Goal: Transaction & Acquisition: Purchase product/service

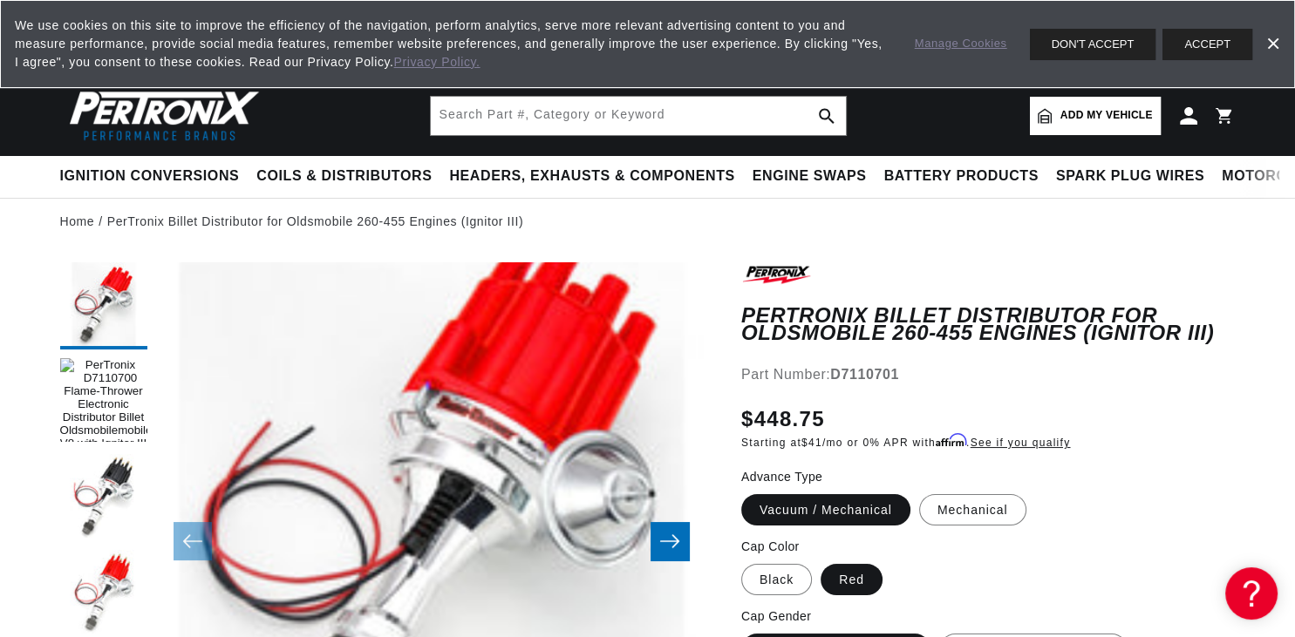
scroll to position [0, 2211]
click at [1209, 42] on button "ACCEPT" at bounding box center [1207, 44] width 90 height 31
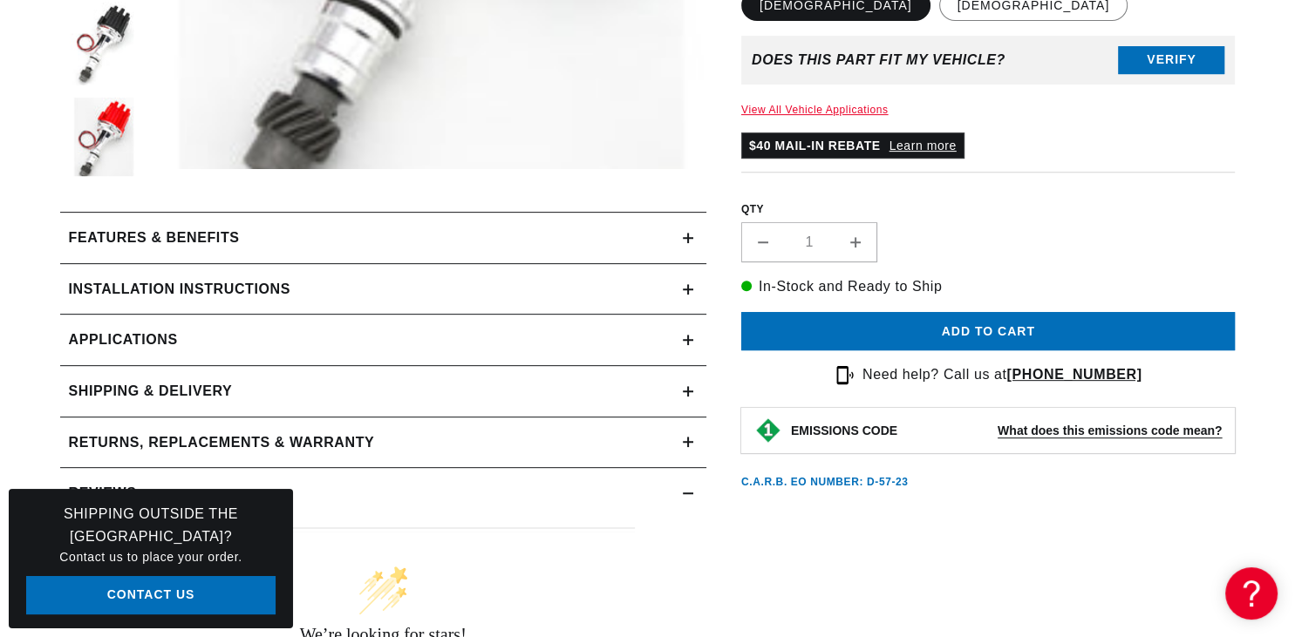
scroll to position [736, 0]
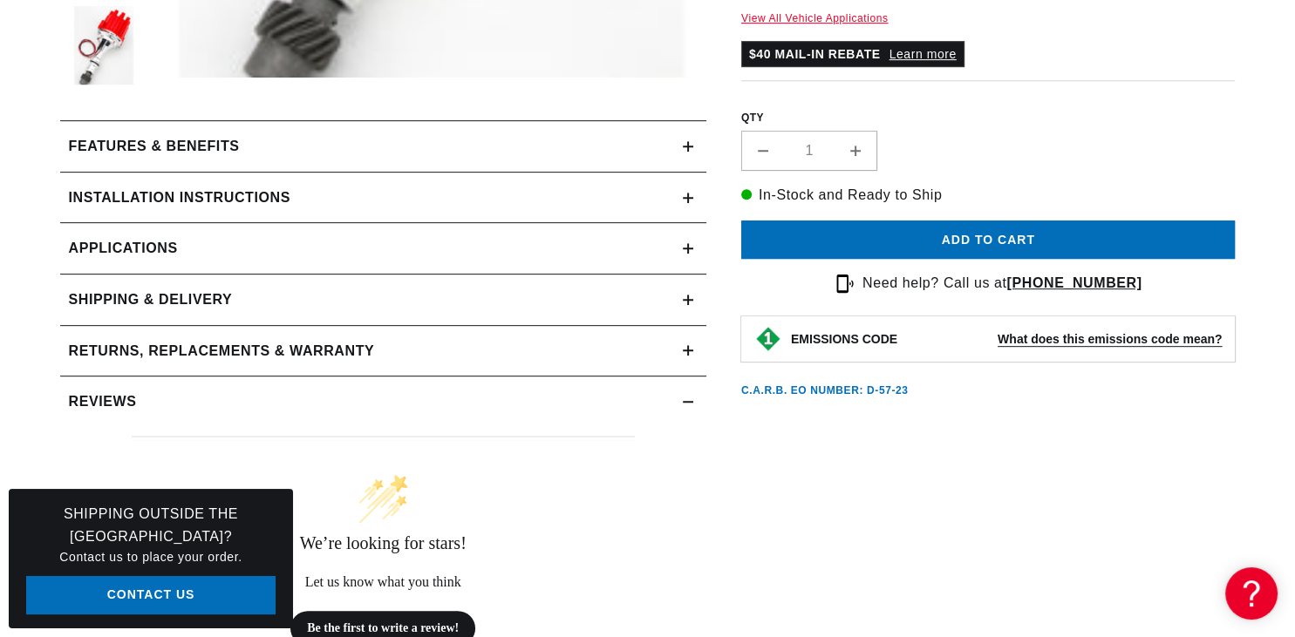
click at [685, 249] on icon at bounding box center [688, 248] width 10 height 10
click at [685, 377] on summary "Reviews" at bounding box center [383, 402] width 646 height 51
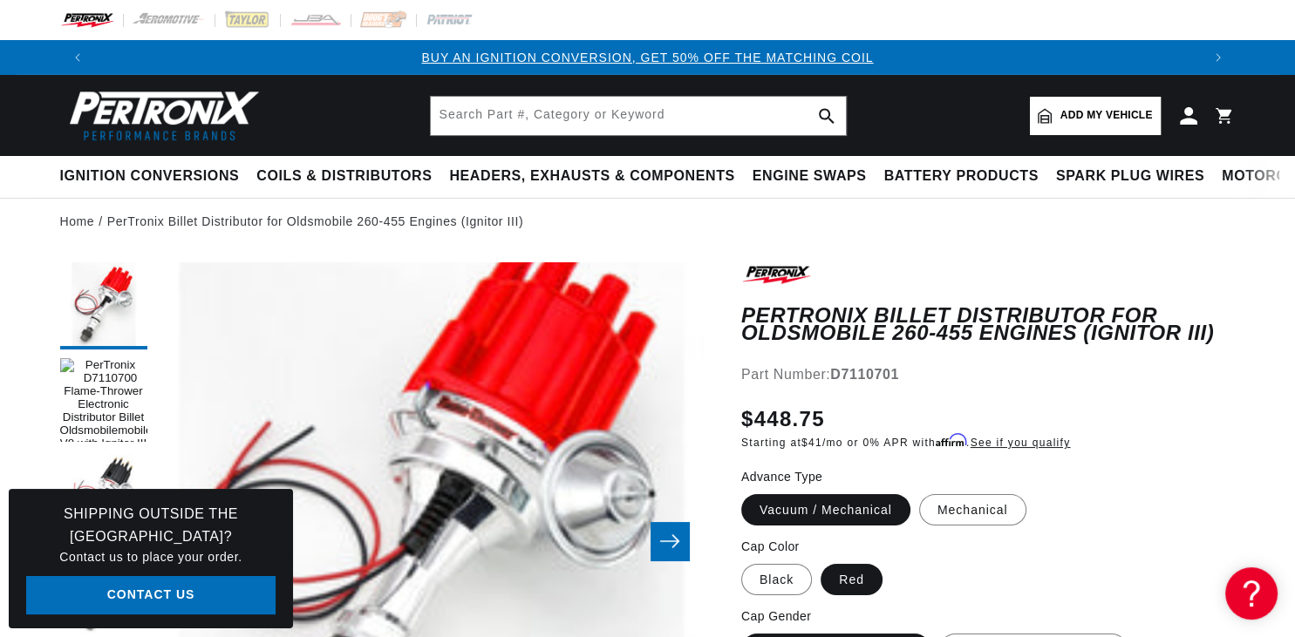
click at [1113, 112] on span "Add my vehicle" at bounding box center [1106, 115] width 92 height 17
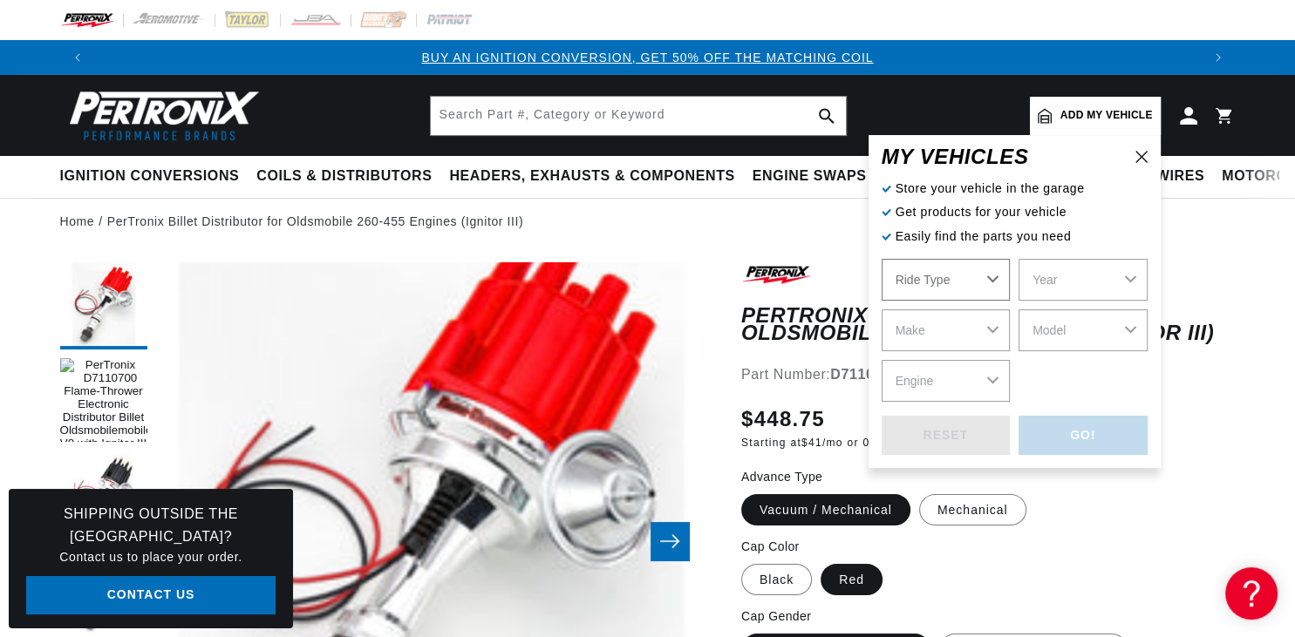
select select "Automotive"
click at [1018, 259] on select "Year 2022 2021 2020 2019 2018 2017 2016 2015 2014 2013 2012 2011 2010 2009 2008…" at bounding box center [1082, 280] width 129 height 42
select select "1965"
click option "1965" at bounding box center [0, 0] width 0 height 0
select select "1965"
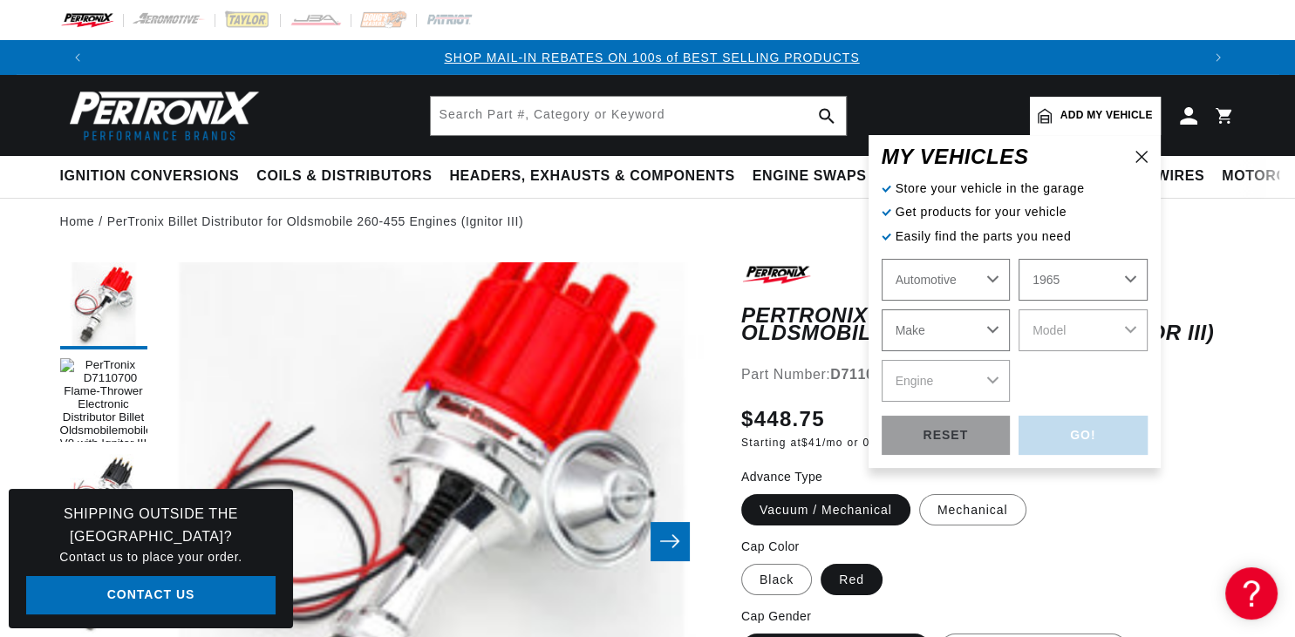
scroll to position [0, 1106]
click at [882, 310] on select "Make Alfa Romeo American Motors Aston Martin Austin Austin Healey Avanti Bentle…" at bounding box center [946, 331] width 129 height 42
select select "Oldsmobile"
click option "Oldsmobile" at bounding box center [0, 0] width 0 height 0
select select "Oldsmobile"
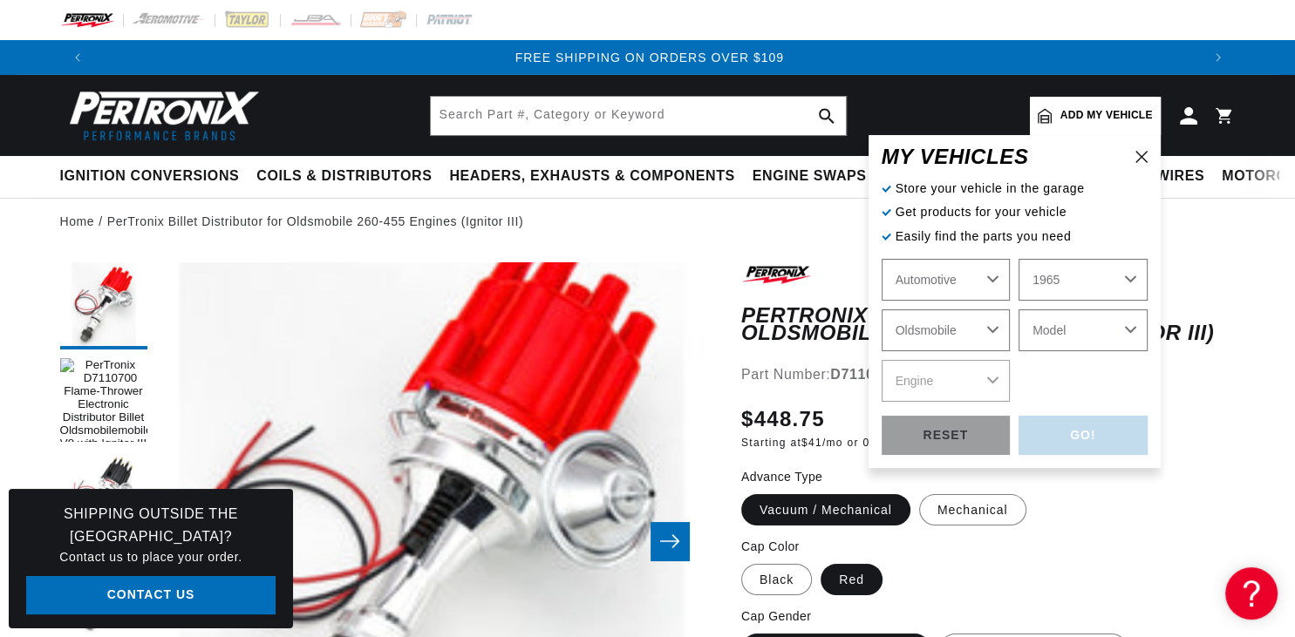
click at [1018, 310] on select "Model 98 442 Cutlass Delta 88 Dynamic 88 F85 Jetstar 88 Jetstar I Starfire Vist…" at bounding box center [1082, 331] width 129 height 42
select select "Cutlass"
click option "Cutlass" at bounding box center [0, 0] width 0 height 0
select select "Cutlass"
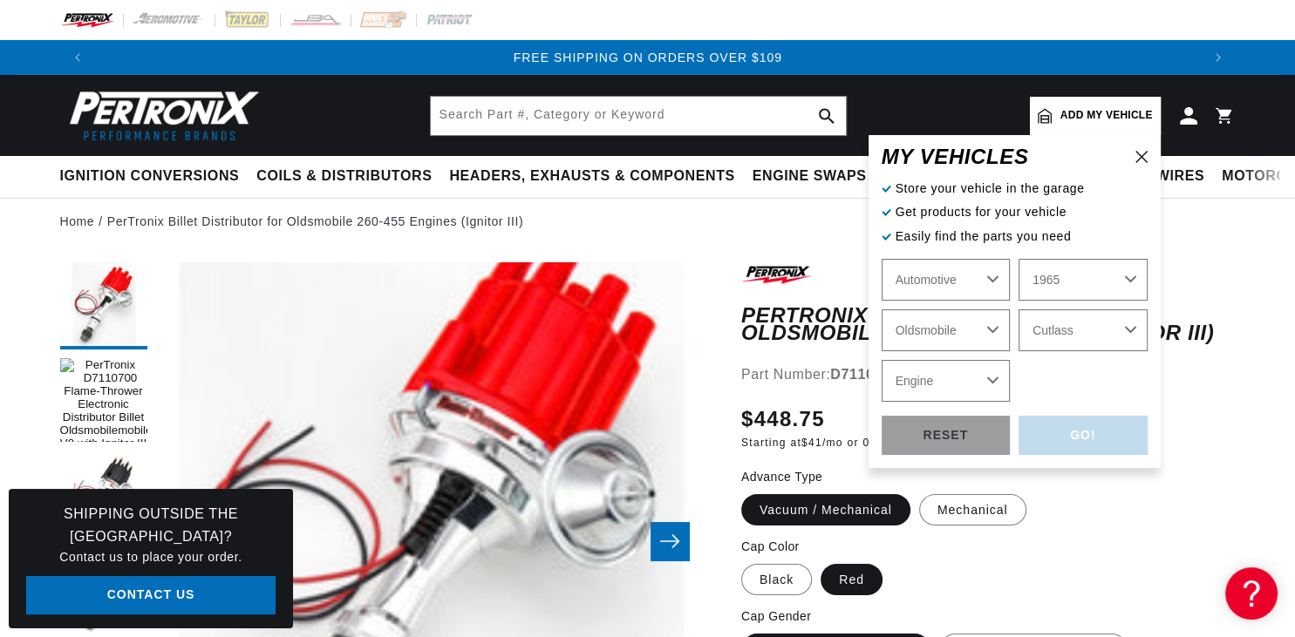
click at [882, 360] on select "Engine 3.5L 5.7L 7.5L 330cid / 5.4L 400cid / 6.6L" at bounding box center [946, 381] width 129 height 42
select select "330cid-5.4L"
click option "330cid / 5.4L" at bounding box center [0, 0] width 0 height 0
select select "330cid-5.4L"
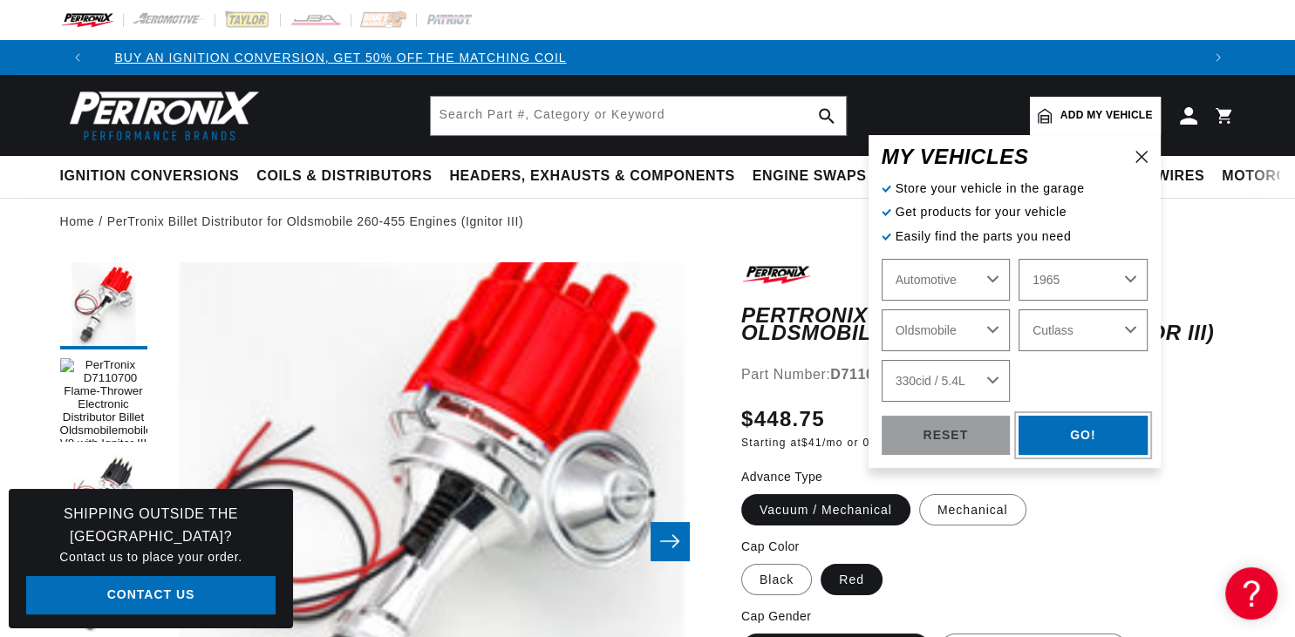
click at [1069, 441] on div "GO!" at bounding box center [1082, 435] width 129 height 39
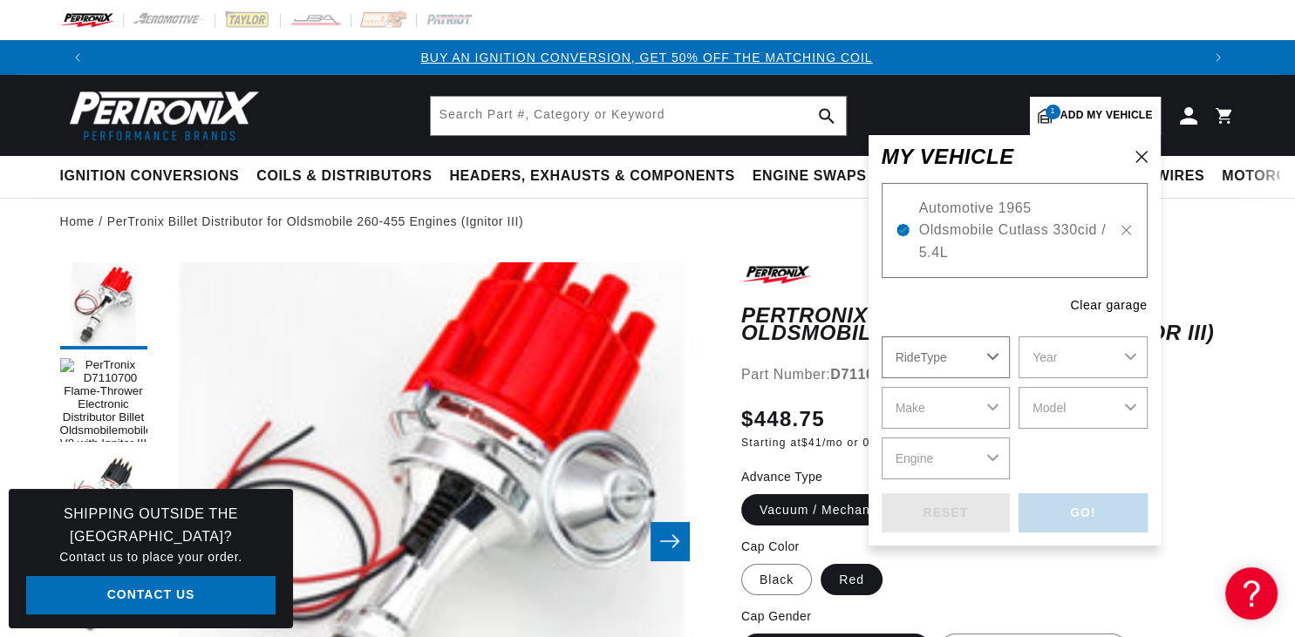
scroll to position [0, 0]
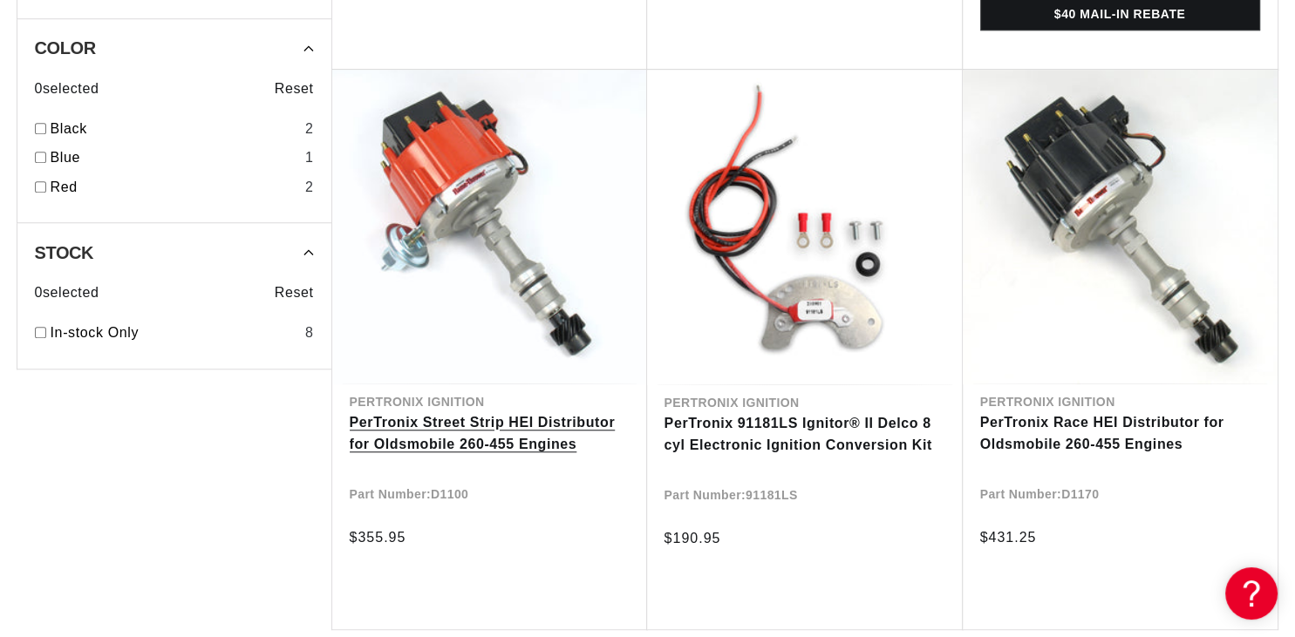
scroll to position [1473, 0]
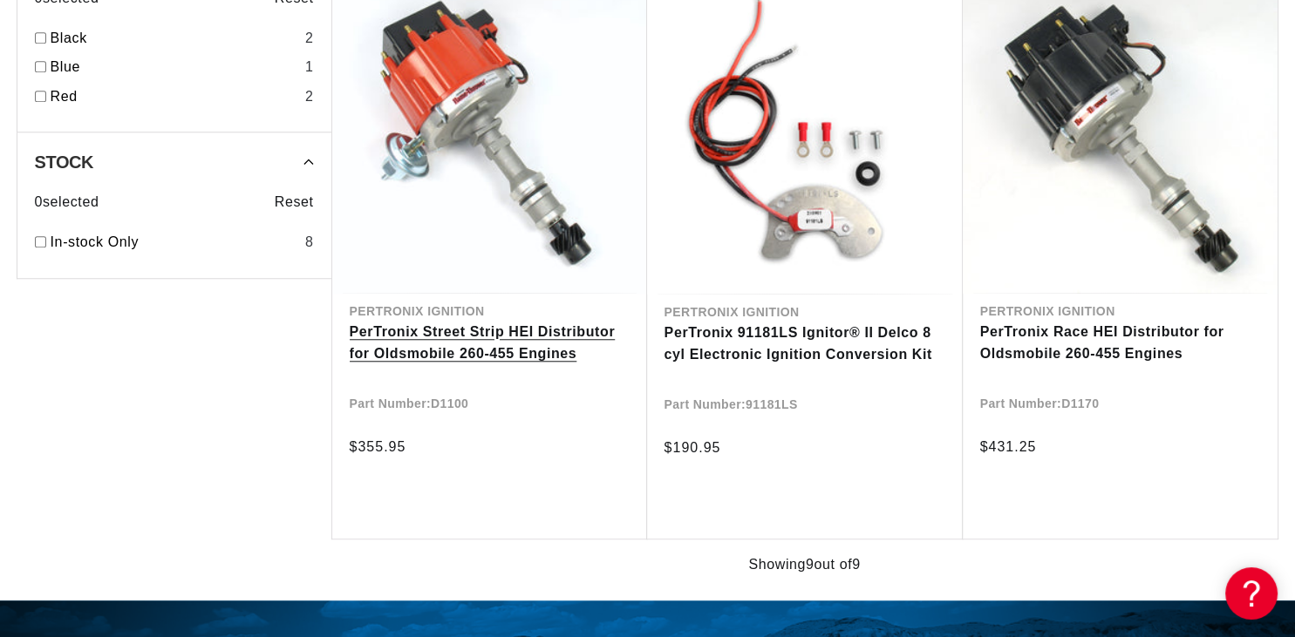
click at [521, 352] on link "PerTronix Street Strip HEI Distributor for Oldsmobile 260-455 Engines" at bounding box center [490, 343] width 280 height 44
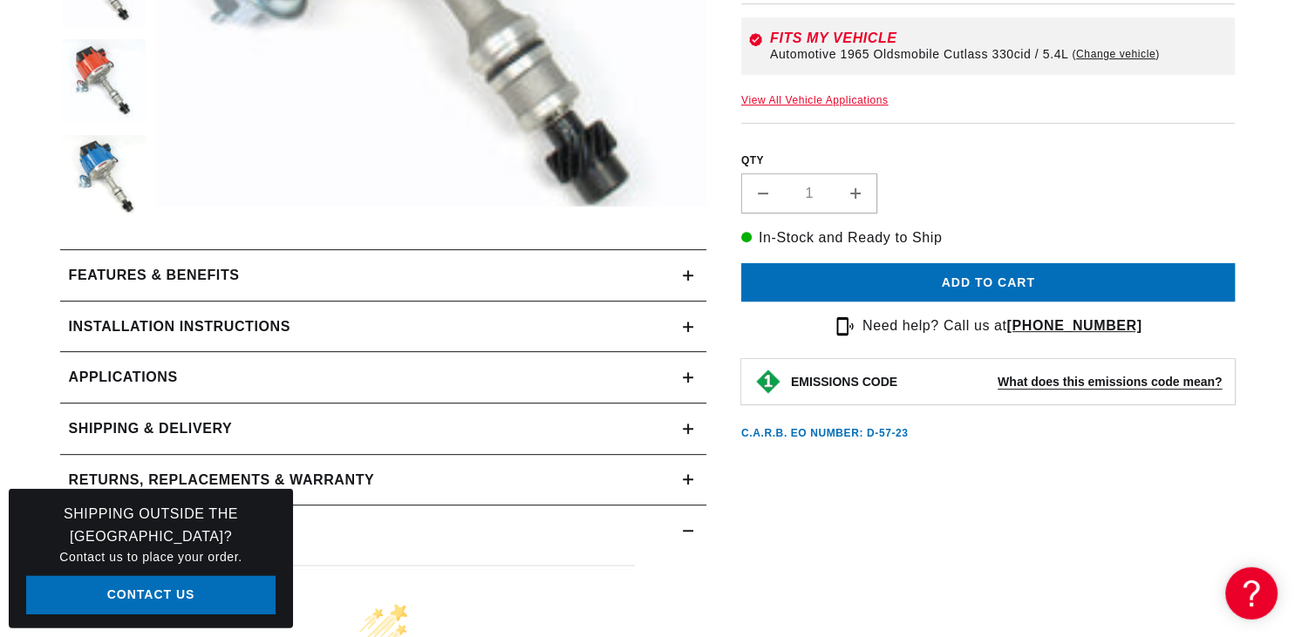
scroll to position [644, 0]
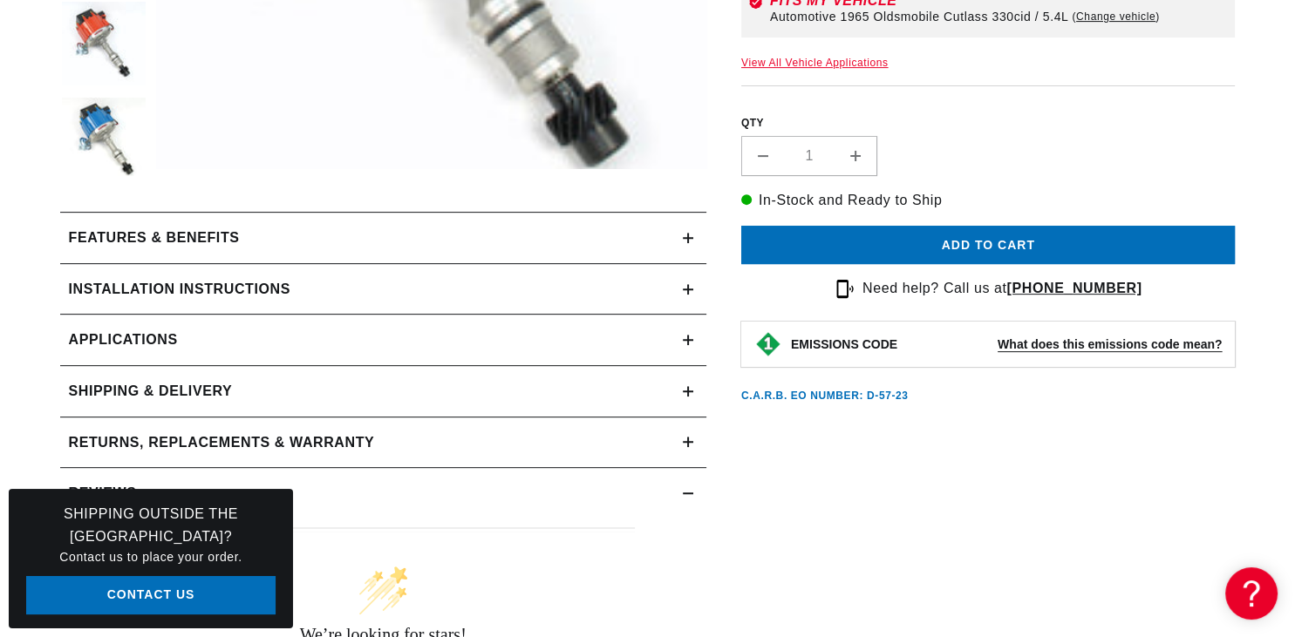
click at [688, 235] on icon at bounding box center [688, 238] width 0 height 10
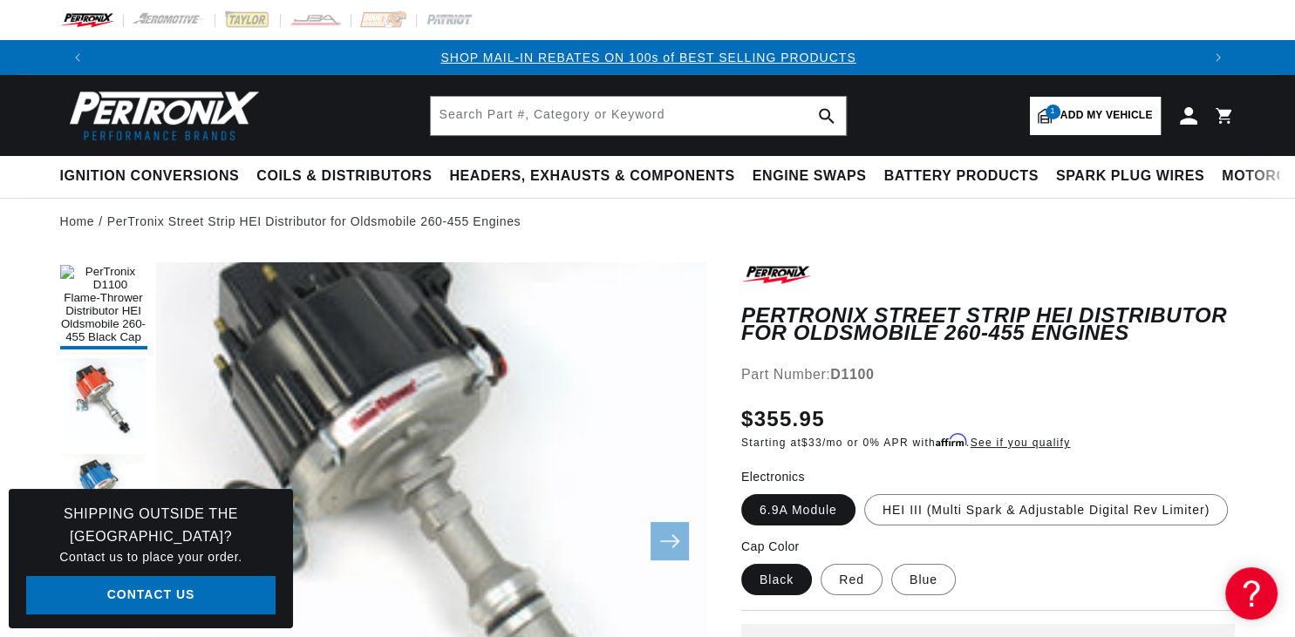
scroll to position [55, 0]
click at [848, 596] on label "Red" at bounding box center [852, 579] width 62 height 31
click at [821, 562] on input "Red" at bounding box center [821, 561] width 1 height 1
radio input "true"
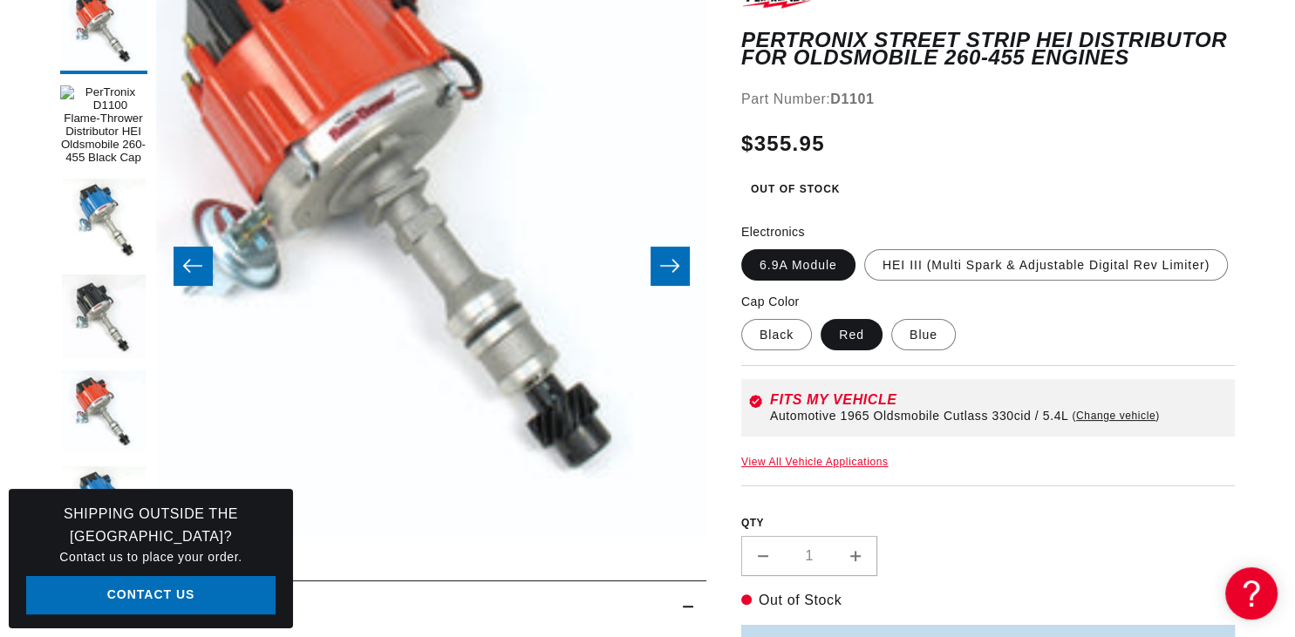
scroll to position [0, 2211]
click at [977, 281] on label "HEI III (Multi Spark & Adjustable Digital Rev Limiter)" at bounding box center [1046, 264] width 364 height 31
click at [865, 247] on input "HEI III (Multi Spark & Adjustable Digital Rev Limiter)" at bounding box center [864, 246] width 1 height 1
radio input "true"
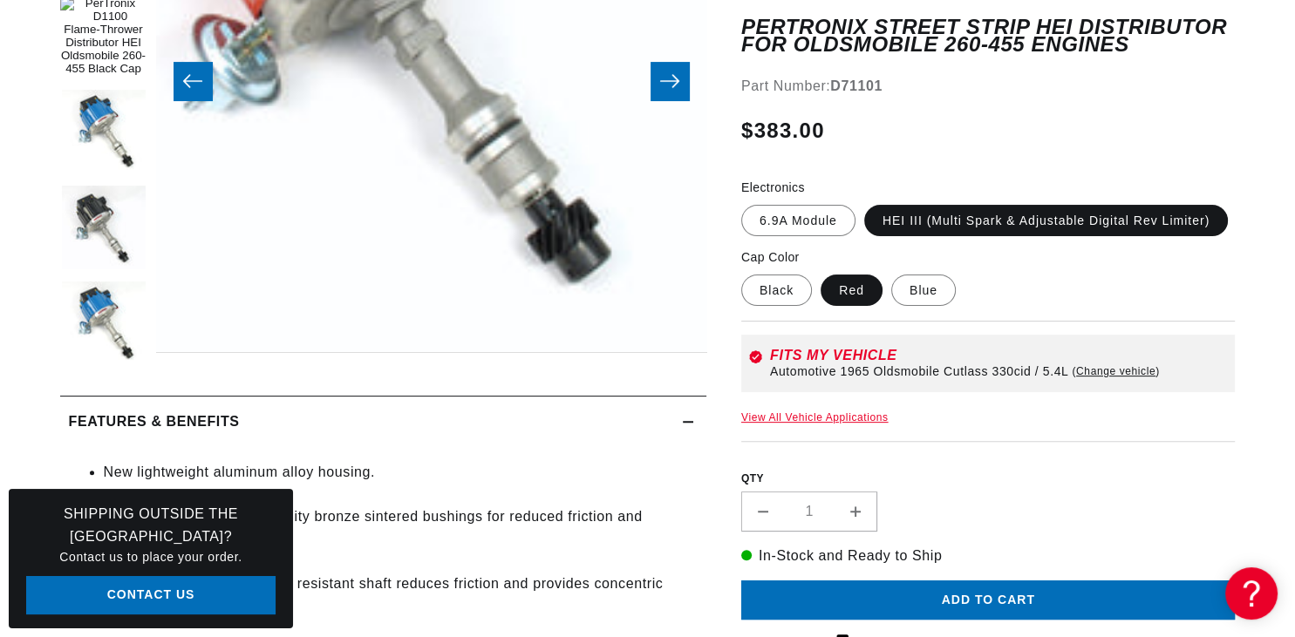
click at [810, 424] on link "View All Vehicle Applications" at bounding box center [814, 418] width 147 height 12
click at [980, 598] on button "Add to cart" at bounding box center [988, 600] width 494 height 39
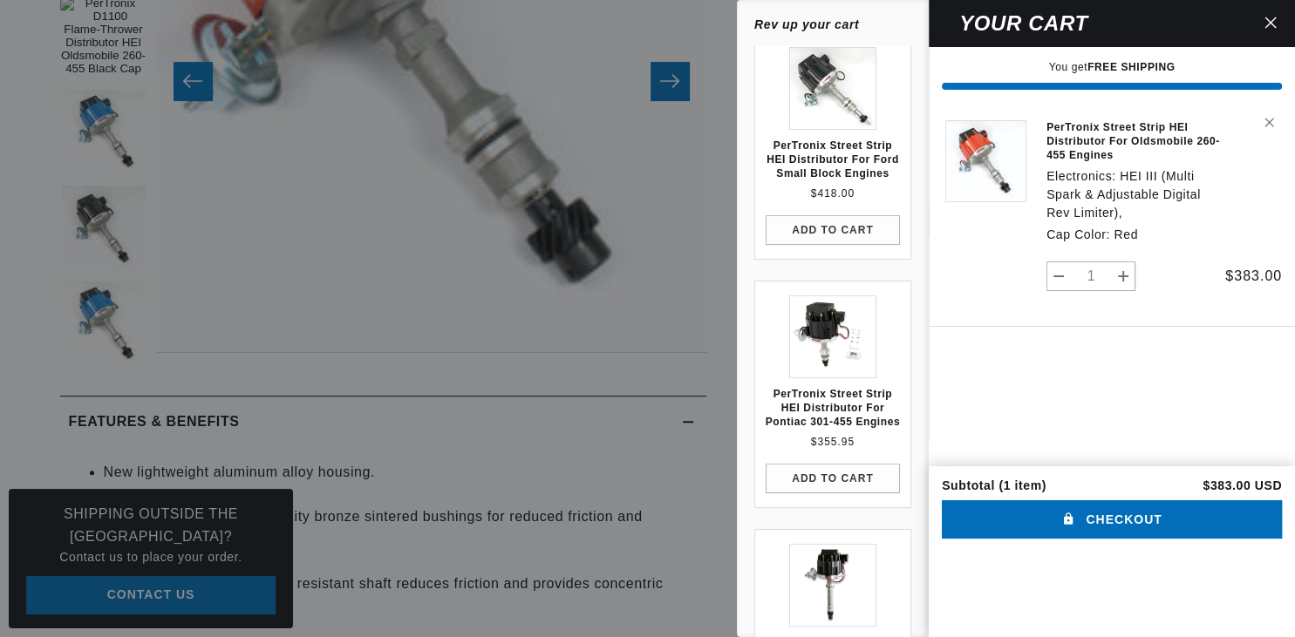
scroll to position [418, 0]
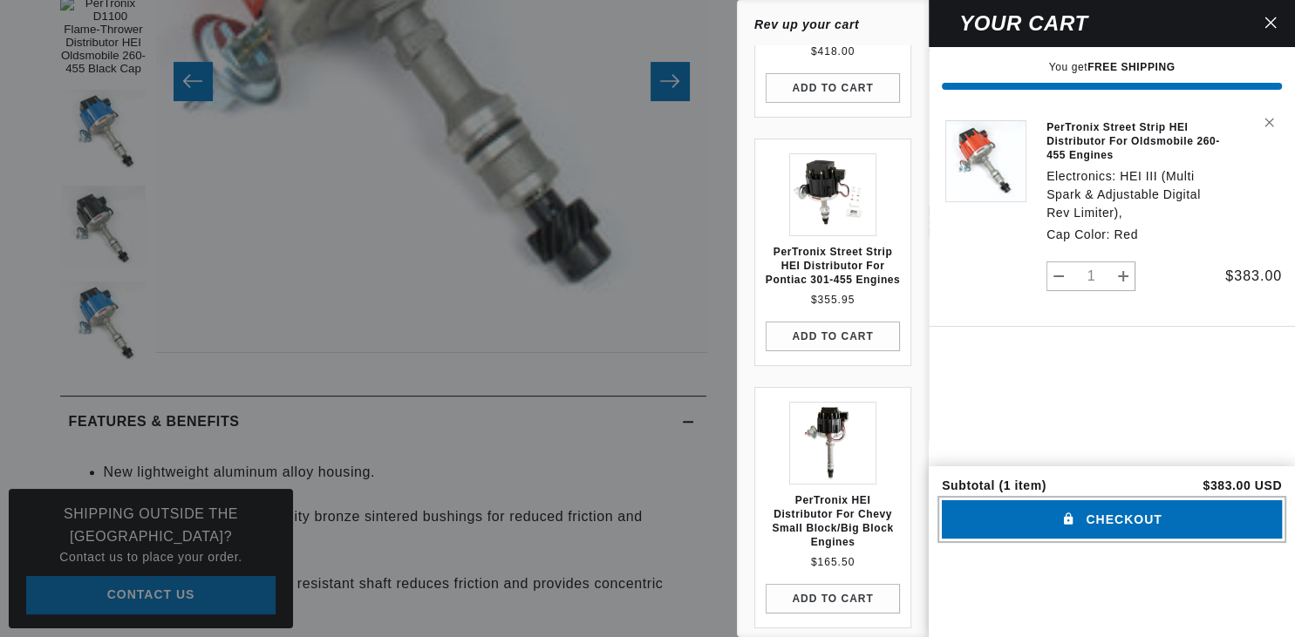
click at [1127, 540] on button "Checkout" at bounding box center [1112, 520] width 340 height 39
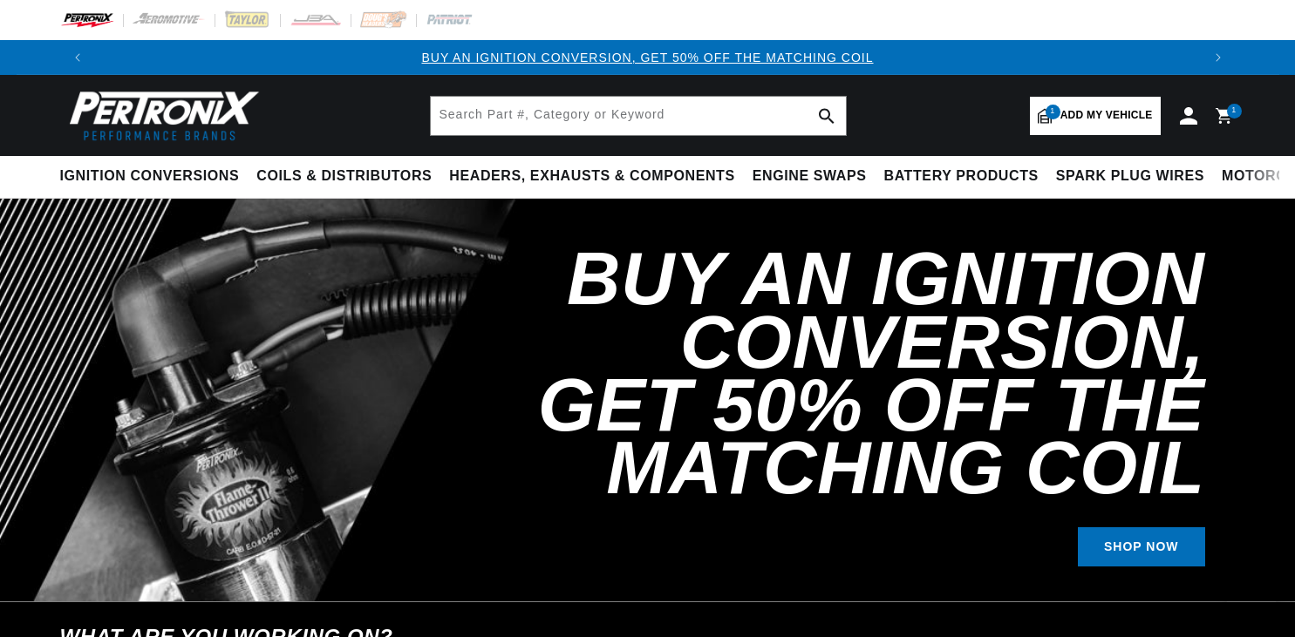
select select "1965"
select select "Oldsmobile"
select select "Cutlass"
select select "330cid-5.4L"
